Goal: Task Accomplishment & Management: Use online tool/utility

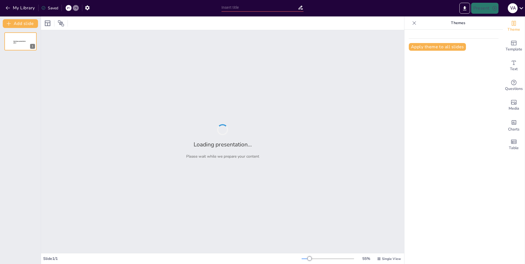
type input "Los Elementos Esenciales de Nuestro Planeta"
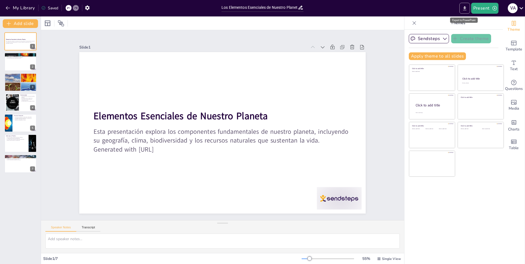
click at [464, 10] on icon "Export to PowerPoint" at bounding box center [464, 8] width 3 height 4
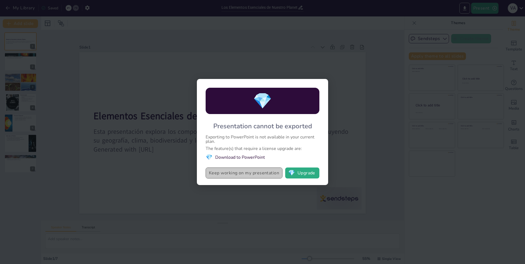
click at [257, 172] on button "Keep working on my presentation" at bounding box center [244, 172] width 77 height 11
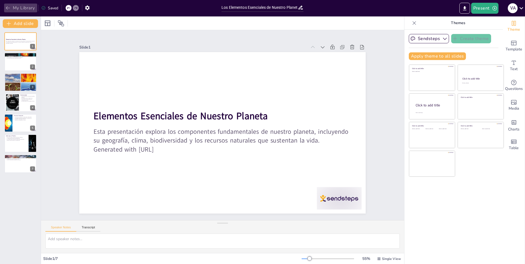
click at [20, 10] on button "My Library" at bounding box center [20, 8] width 33 height 9
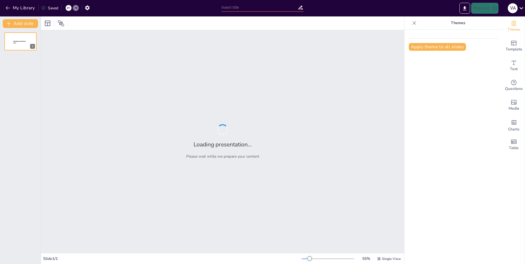
type input "Minerales: Desde la Tierra hasta el Producto Final"
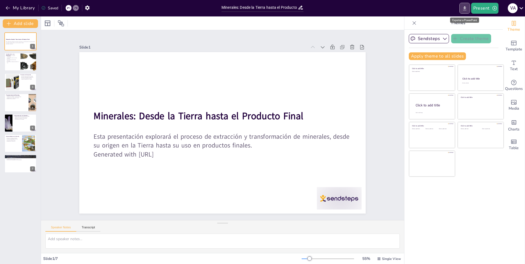
click at [463, 7] on icon "Export to PowerPoint" at bounding box center [465, 8] width 6 height 6
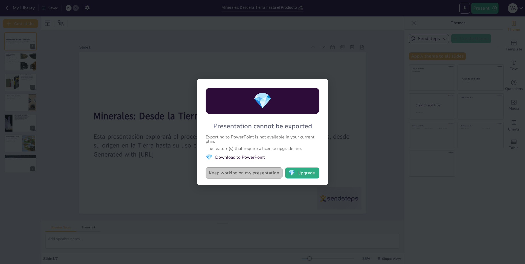
click at [256, 174] on button "Keep working on my presentation" at bounding box center [244, 172] width 77 height 11
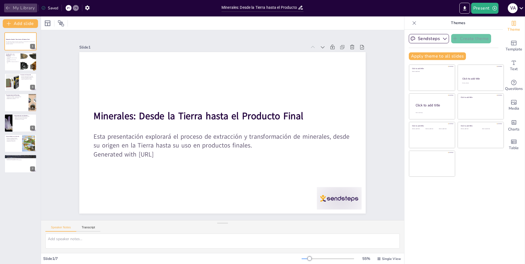
click at [24, 4] on button "My Library" at bounding box center [20, 8] width 33 height 9
